Goal: Information Seeking & Learning: Learn about a topic

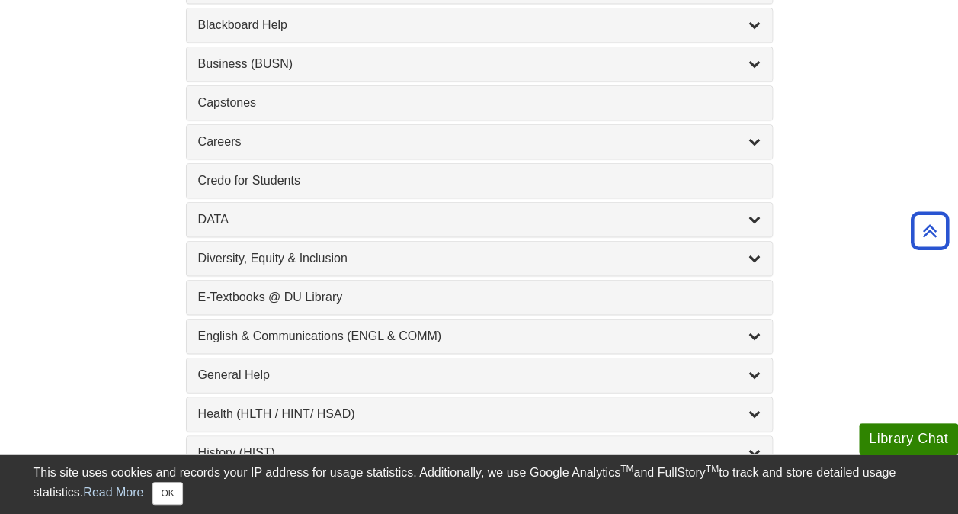
scroll to position [707, 0]
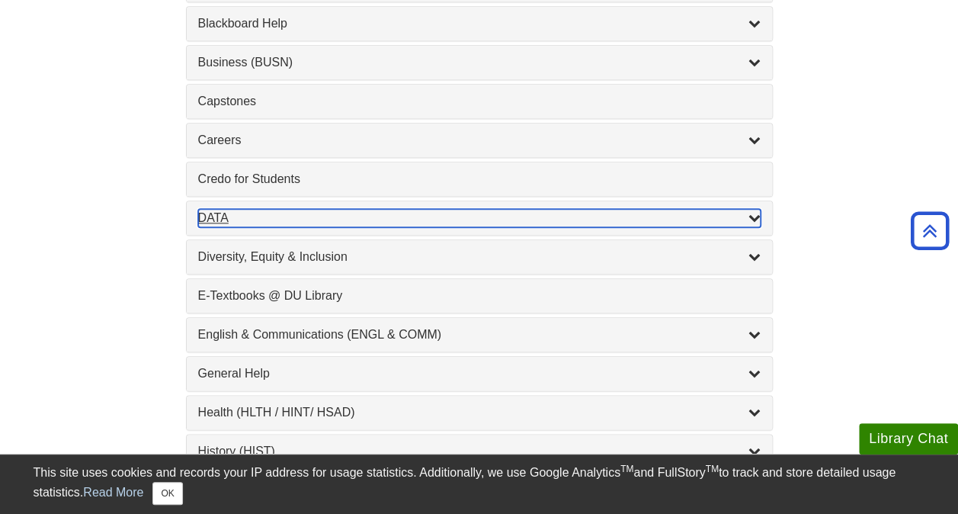
click at [425, 216] on div "DATA , 2 guides" at bounding box center [479, 218] width 562 height 18
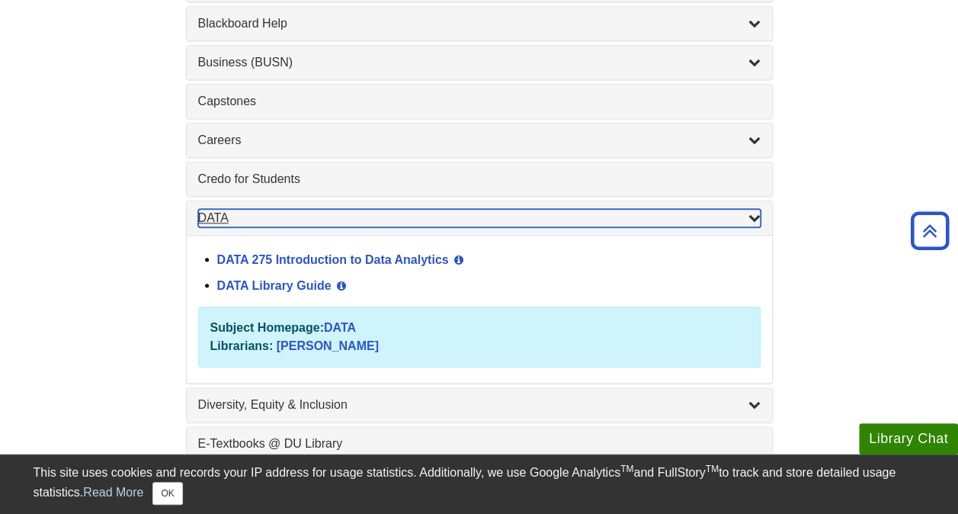
click at [425, 216] on div "DATA , 2 guides" at bounding box center [479, 218] width 562 height 18
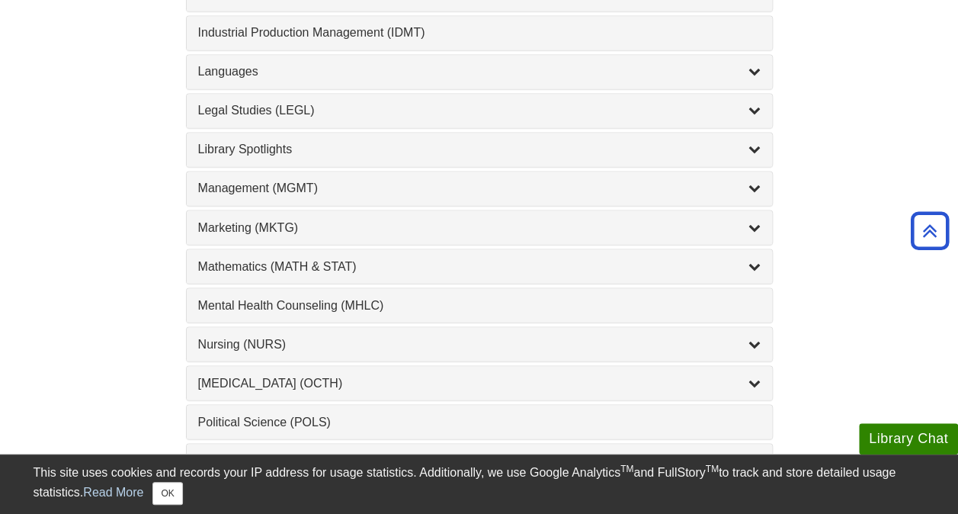
scroll to position [1241, 0]
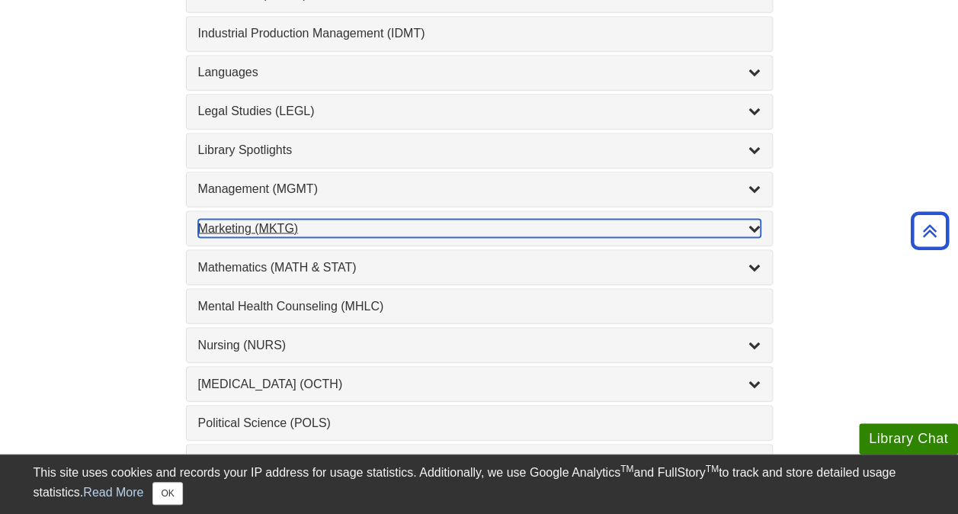
click at [393, 219] on div "Marketing (MKTG) , 4 guides" at bounding box center [479, 228] width 562 height 18
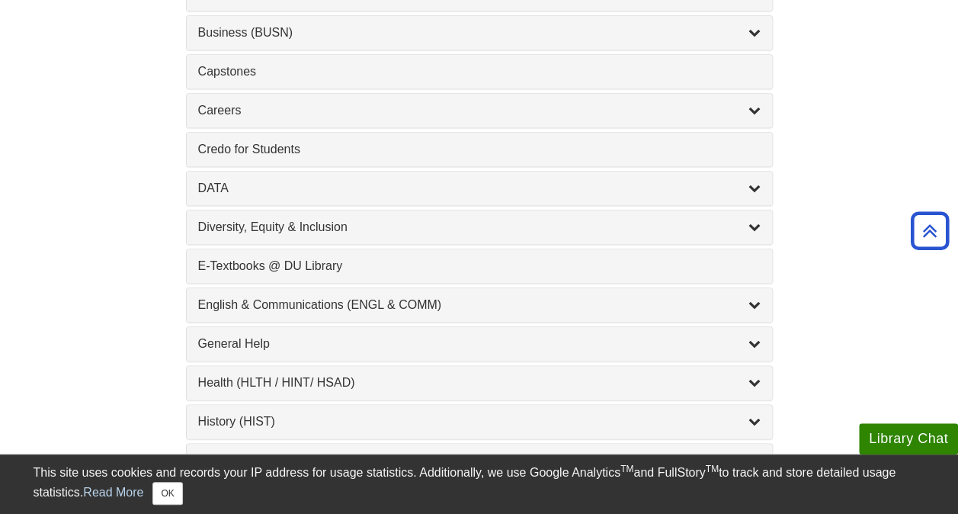
scroll to position [102, 0]
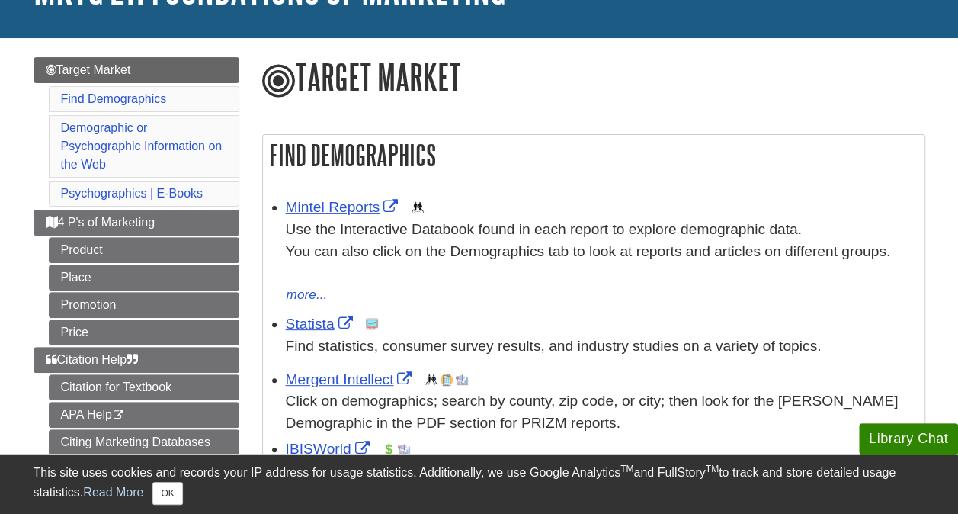
scroll to position [160, 0]
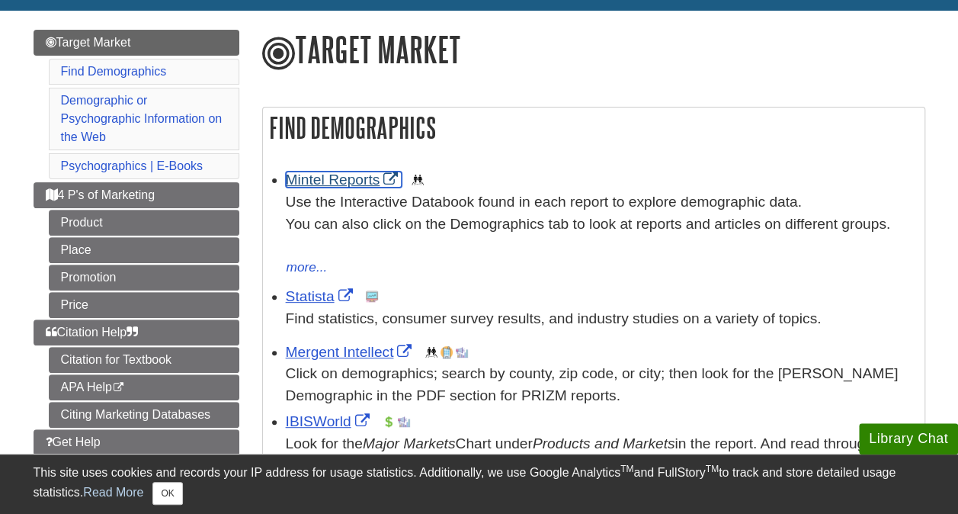
click at [332, 183] on link "Mintel Reports" at bounding box center [344, 179] width 117 height 16
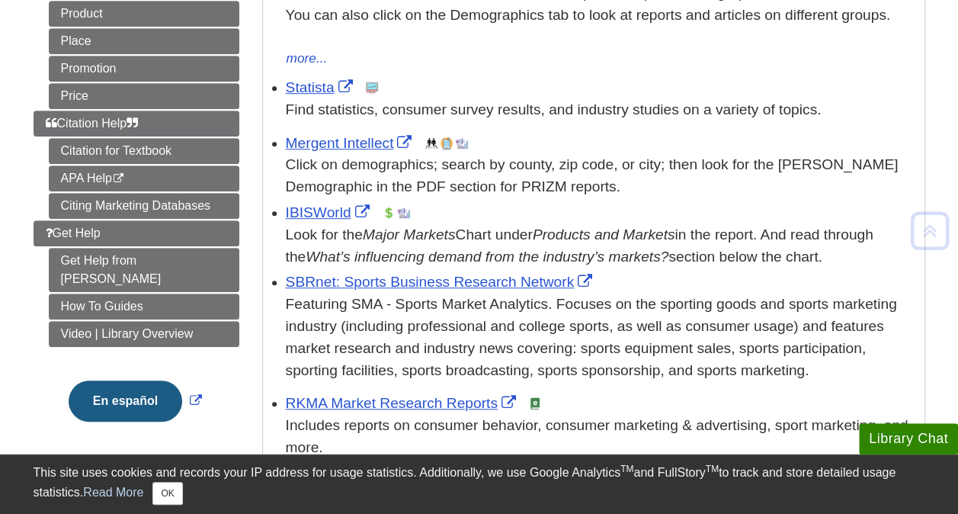
scroll to position [374, 0]
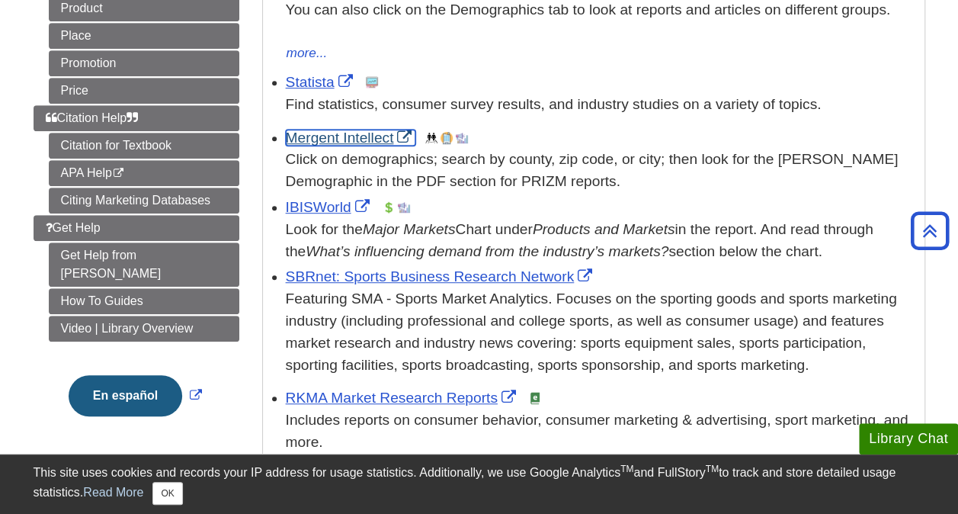
click at [363, 139] on link "Mergent Intellect" at bounding box center [351, 138] width 130 height 16
click at [334, 212] on link "IBISWorld" at bounding box center [330, 207] width 88 height 16
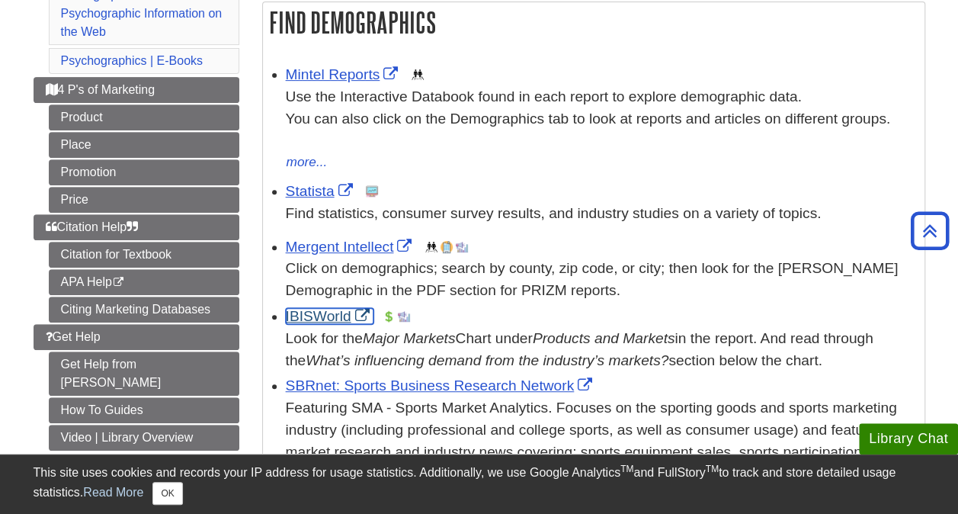
scroll to position [264, 0]
click at [312, 192] on link "Statista" at bounding box center [321, 192] width 71 height 16
